Goal: Complete application form: Complete application form

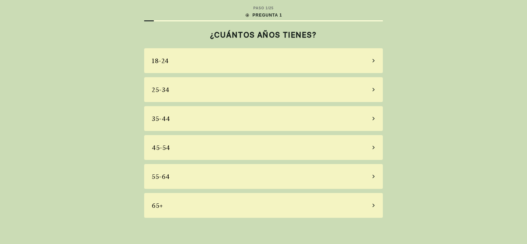
click at [279, 97] on div "25-34" at bounding box center [263, 89] width 239 height 25
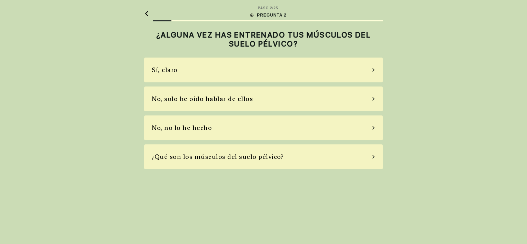
click at [282, 156] on div "¿Qué son los músculos del suelo pélvico?" at bounding box center [263, 156] width 239 height 25
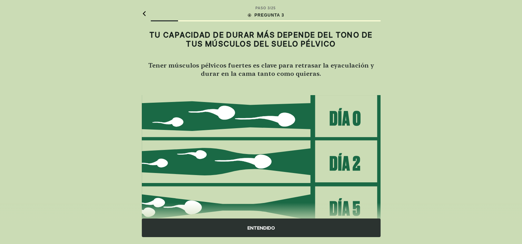
click at [265, 226] on div "ENTENDIDO" at bounding box center [261, 228] width 239 height 19
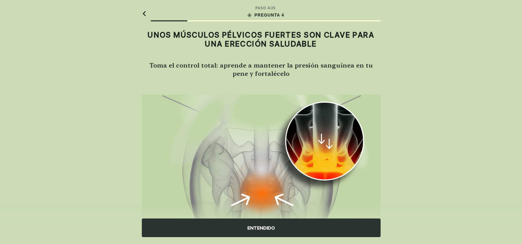
click at [271, 224] on div "ENTENDIDO" at bounding box center [261, 228] width 239 height 19
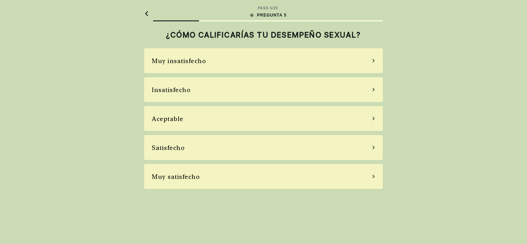
click at [243, 91] on div "Insatisfecho" at bounding box center [263, 89] width 239 height 25
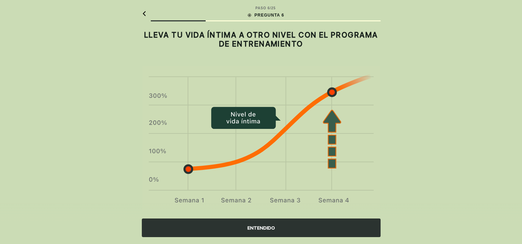
click at [234, 229] on div "ENTENDIDO" at bounding box center [261, 228] width 239 height 19
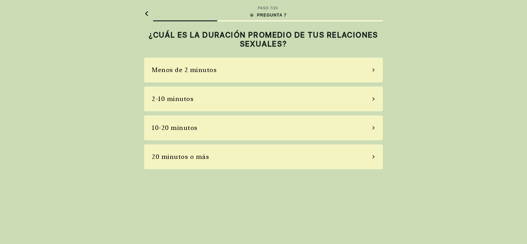
click at [256, 128] on div "10-20 minutos" at bounding box center [263, 127] width 239 height 25
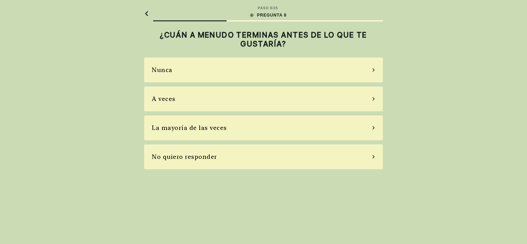
click at [271, 128] on div "La mayoría de las veces" at bounding box center [263, 127] width 239 height 25
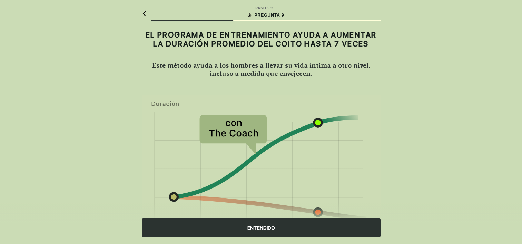
click at [306, 225] on div "ENTENDIDO" at bounding box center [261, 228] width 239 height 19
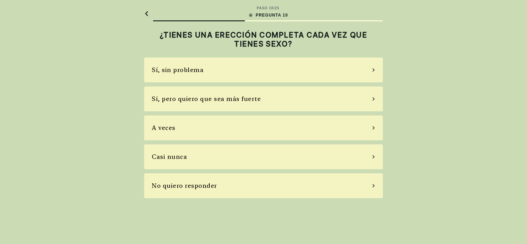
click at [272, 72] on div "Sí, sin problema" at bounding box center [263, 70] width 239 height 25
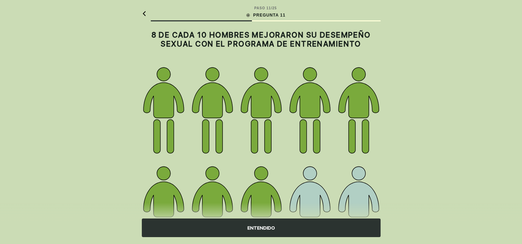
click at [292, 219] on div "ENTENDIDO" at bounding box center [261, 228] width 239 height 19
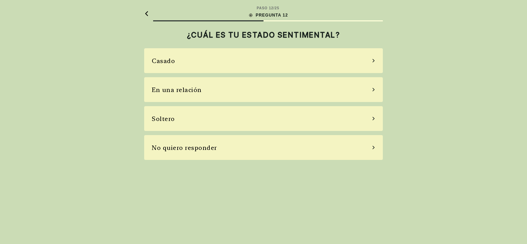
click at [292, 219] on div "PASO 12 / 25 PREGUNTA 12 ¿CUÁL ES TU ESTADO SENTIMENTAL? Casado En una relación…" at bounding box center [263, 122] width 527 height 244
click at [277, 127] on div "Soltero" at bounding box center [263, 118] width 239 height 25
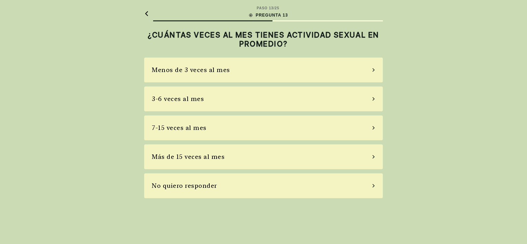
click at [275, 78] on div "Menos de 3 veces al mes" at bounding box center [263, 70] width 239 height 25
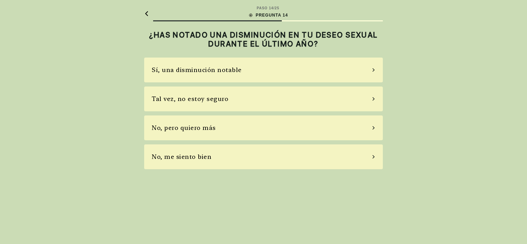
click at [275, 78] on div "Sí, una disminución notable" at bounding box center [263, 70] width 239 height 25
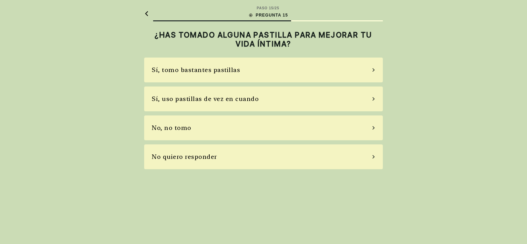
click at [262, 133] on div "No, no tomo" at bounding box center [263, 127] width 239 height 25
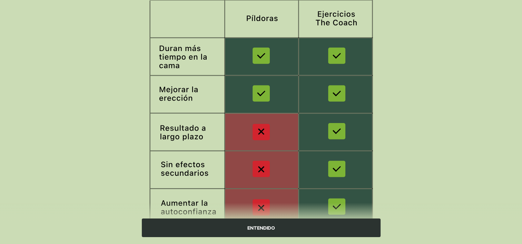
scroll to position [122, 0]
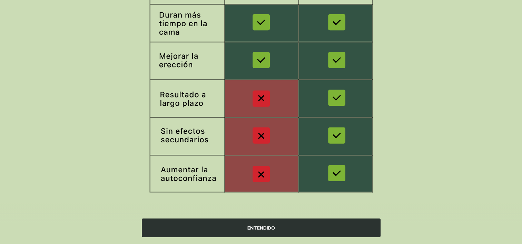
click at [265, 224] on div "ENTENDIDO" at bounding box center [261, 228] width 239 height 19
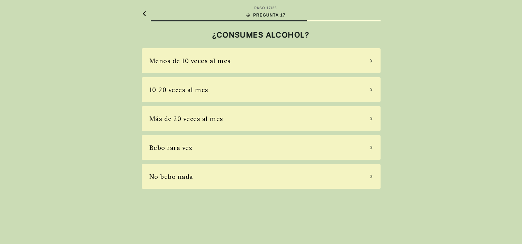
scroll to position [0, 0]
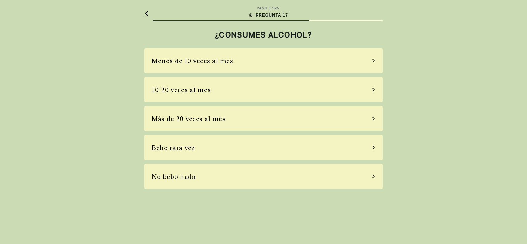
click at [236, 154] on div "Bebo rara vez" at bounding box center [263, 147] width 239 height 25
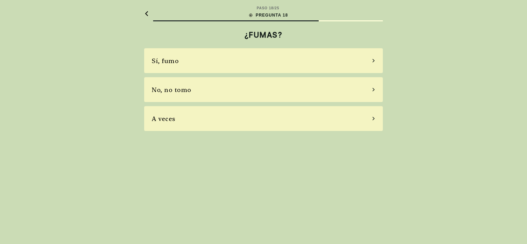
click at [254, 66] on div "Sí, fumo" at bounding box center [263, 60] width 239 height 25
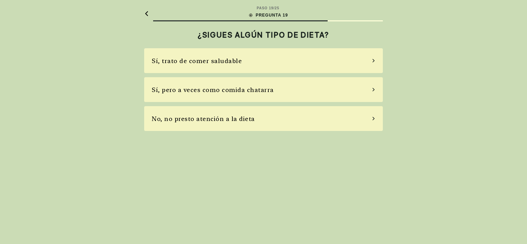
click at [264, 88] on div "Sí, pero a veces como comida chatarra" at bounding box center [213, 89] width 122 height 9
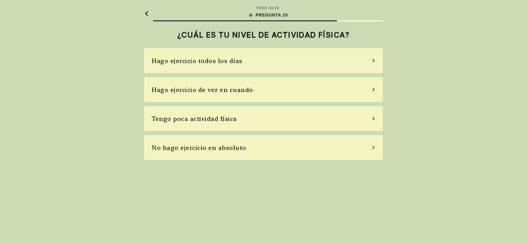
click at [244, 90] on div "Hago ejercicio de vez en cuando" at bounding box center [202, 89] width 101 height 9
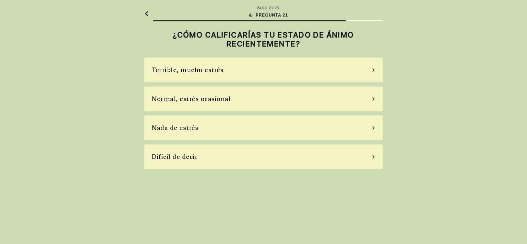
click at [242, 100] on div "Normal, estrés ocasional" at bounding box center [263, 99] width 239 height 25
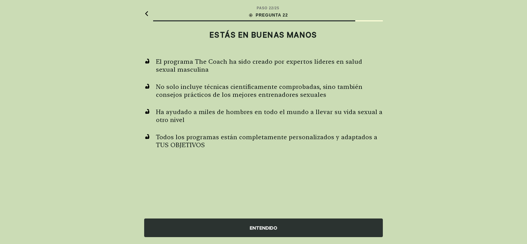
click at [271, 221] on div "ENTENDIDO" at bounding box center [263, 228] width 239 height 19
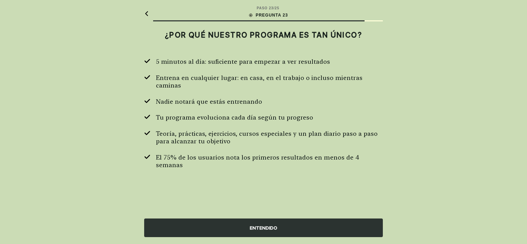
click at [271, 221] on div "ENTENDIDO" at bounding box center [263, 228] width 239 height 19
